Goal: Task Accomplishment & Management: Manage account settings

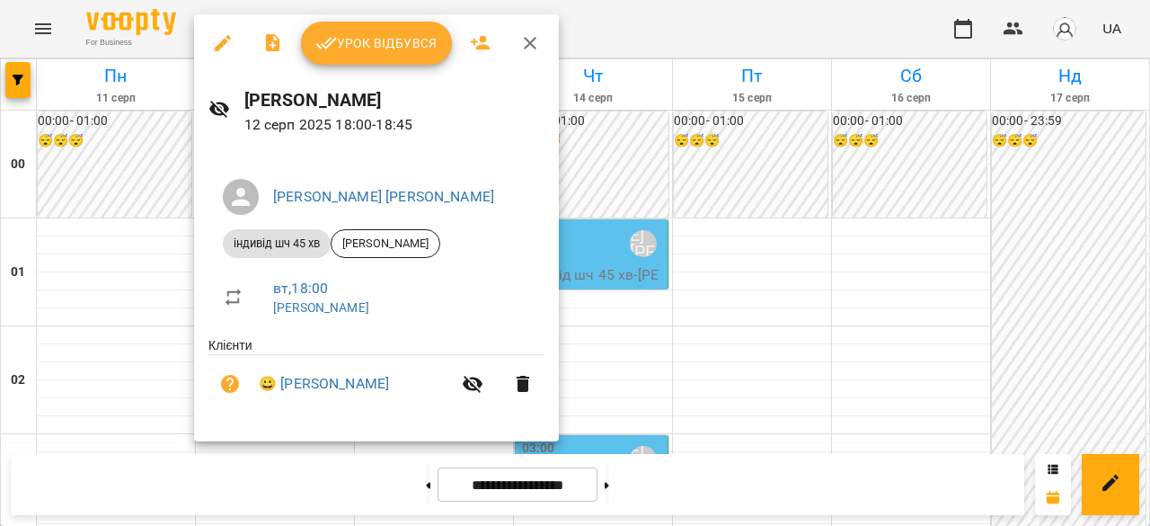
scroll to position [1887, 0]
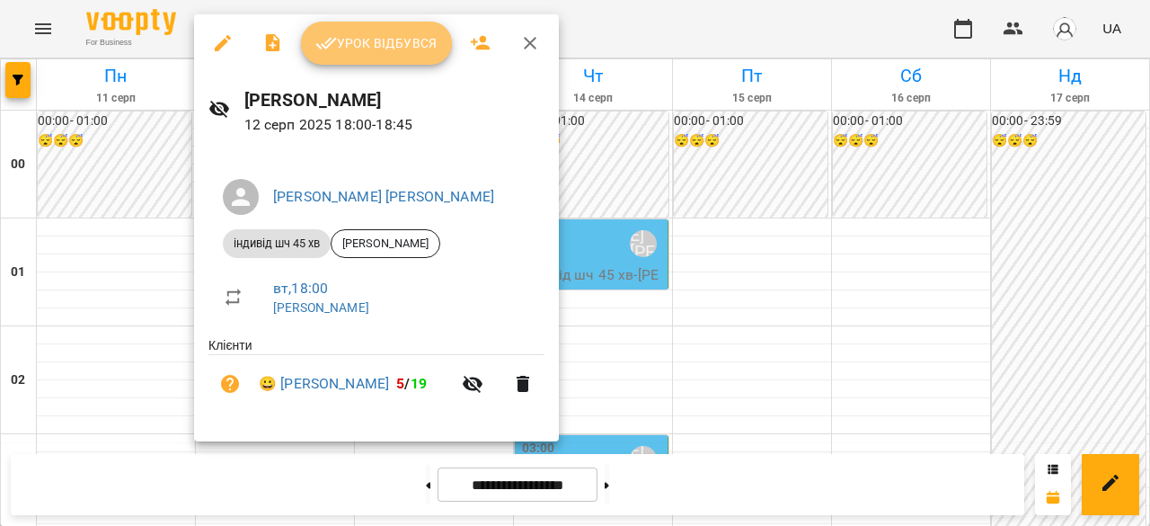
click at [354, 37] on span "Урок відбувся" at bounding box center [376, 43] width 122 height 22
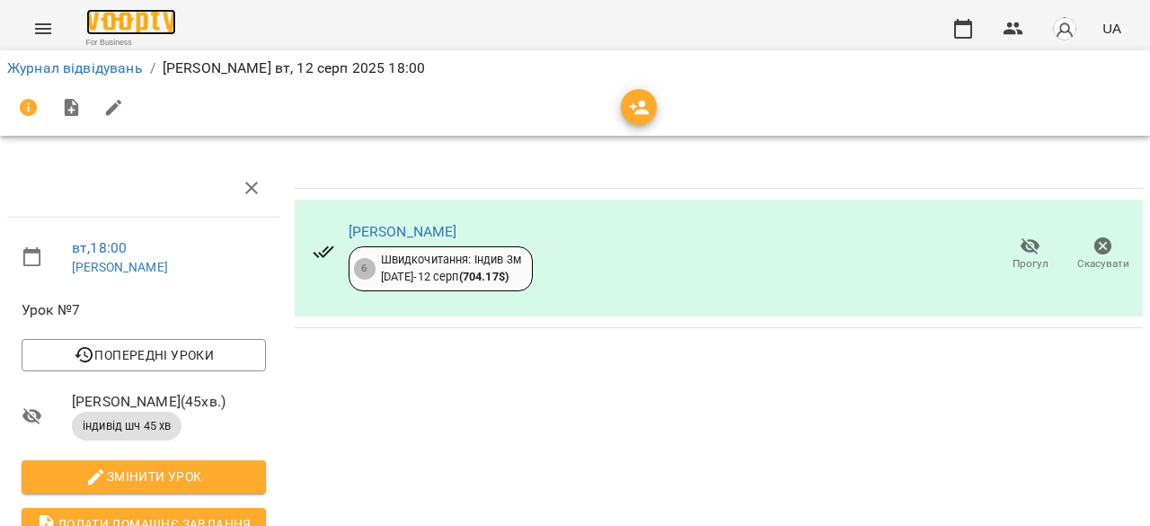
click at [131, 22] on img at bounding box center [131, 22] width 90 height 26
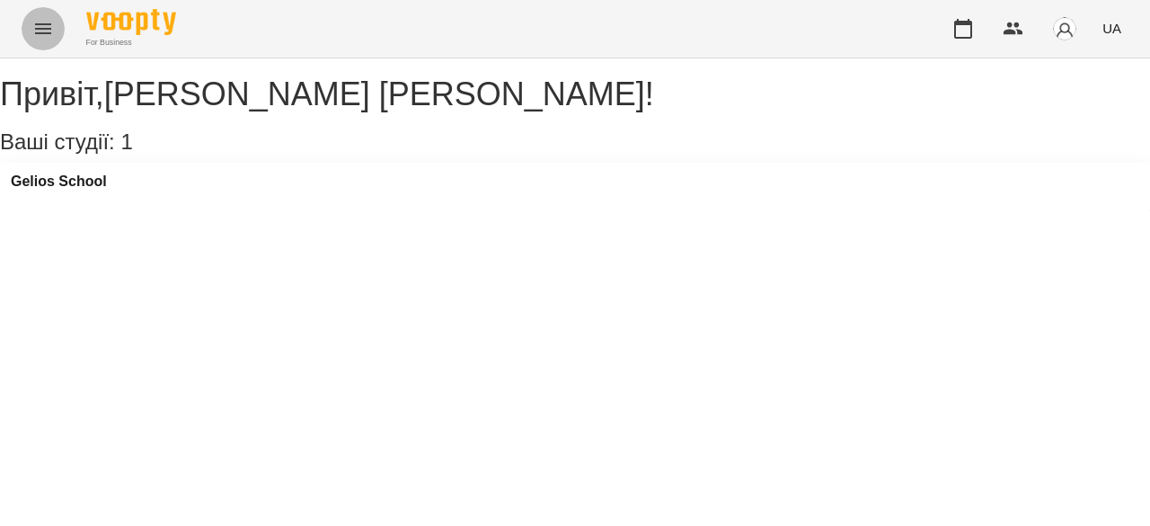
click at [50, 29] on icon "Menu" at bounding box center [43, 28] width 16 height 11
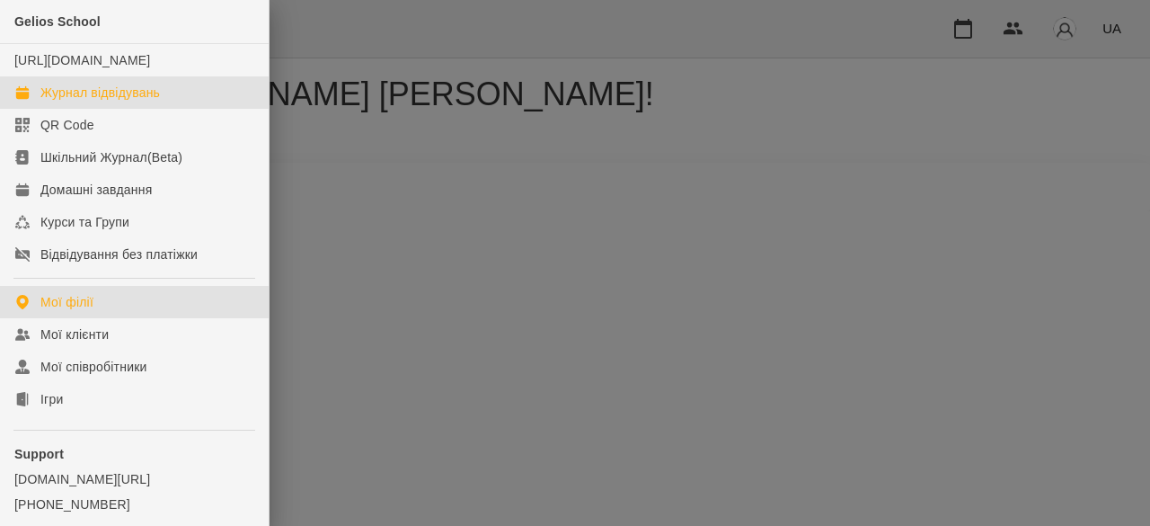
click at [86, 102] on div "Журнал відвідувань" at bounding box center [100, 93] width 120 height 18
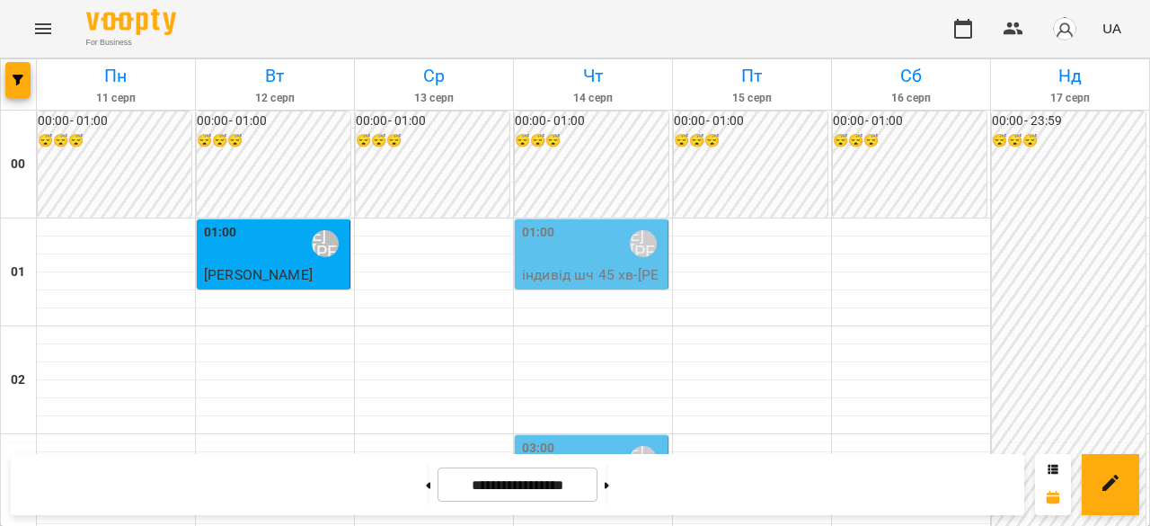
scroll to position [1887, 0]
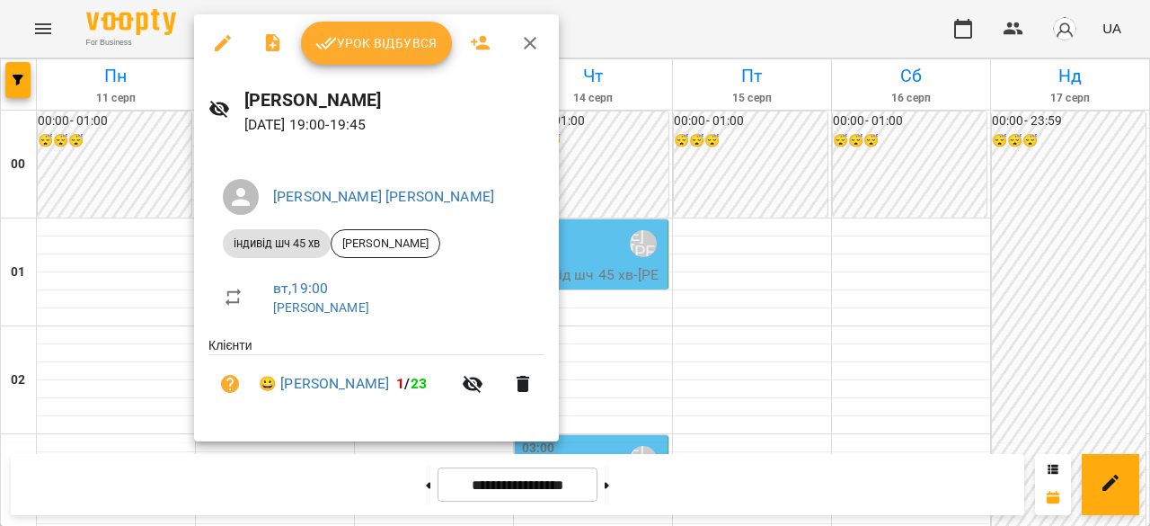
click at [799, 163] on div at bounding box center [575, 263] width 1150 height 526
